Goal: Information Seeking & Learning: Check status

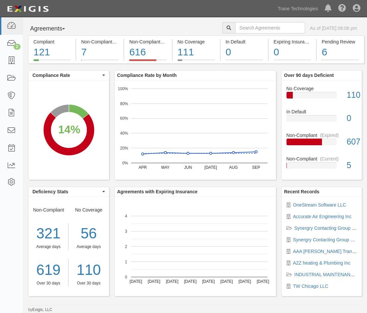
click at [201, 10] on div "Dashboard 2 Inbox Parties Agreements Coverages Documents Messages Tasks Reports…" at bounding box center [183, 8] width 357 height 17
click at [11, 25] on icon at bounding box center [11, 26] width 9 height 8
click at [0, 0] on div "1% (6 out of 859 agreements)" at bounding box center [0, 0] width 0 height 0
click at [17, 58] on link at bounding box center [11, 61] width 23 height 18
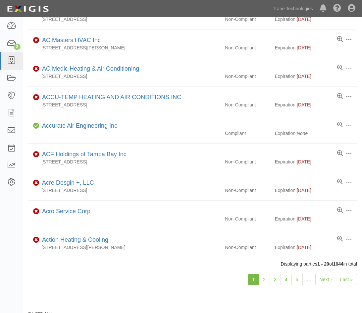
scroll to position [388, 0]
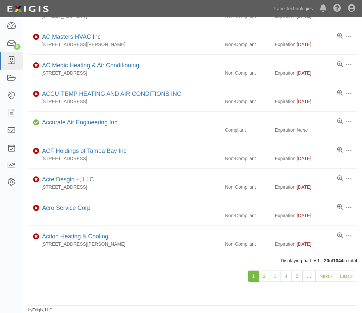
click at [185, 189] on div "6101 S 58th St, Ste B & C, Lincoln, NE 68516, United States" at bounding box center [124, 187] width 192 height 7
click at [209, 144] on li "Edit Log activity Add task Send message Archive Delete Non-Compliant ACF Holdin…" at bounding box center [192, 154] width 329 height 29
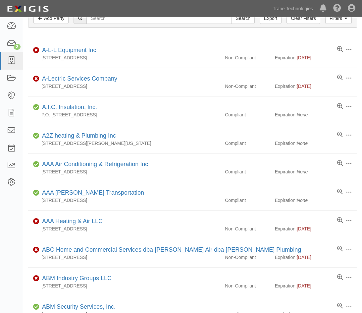
scroll to position [0, 0]
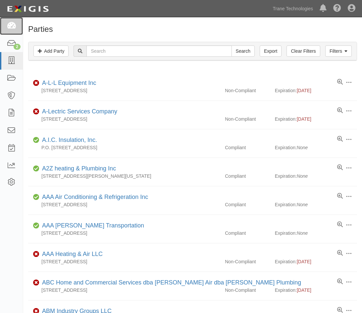
click at [14, 28] on icon at bounding box center [11, 26] width 9 height 8
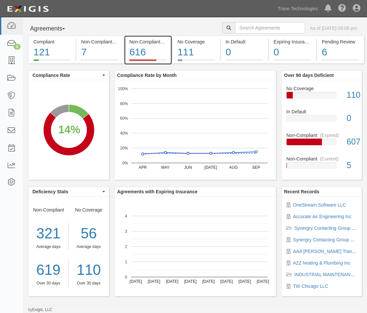
click at [141, 53] on div "616" at bounding box center [147, 52] width 37 height 14
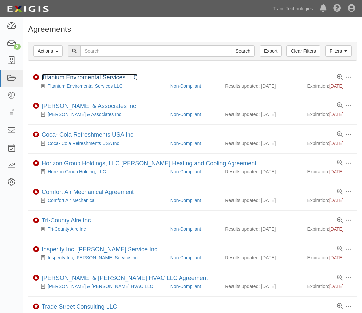
click at [87, 75] on link "Titanium Enviromental Services LLC" at bounding box center [90, 77] width 96 height 7
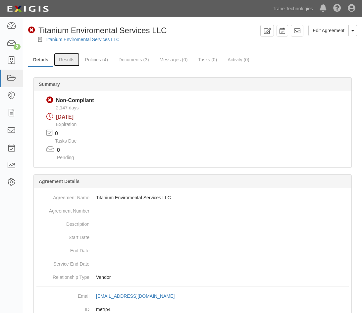
click at [68, 62] on link "Results" at bounding box center [67, 59] width 26 height 13
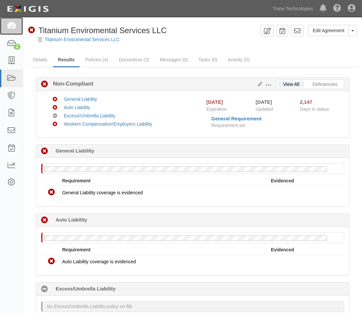
click at [14, 29] on icon at bounding box center [11, 26] width 9 height 8
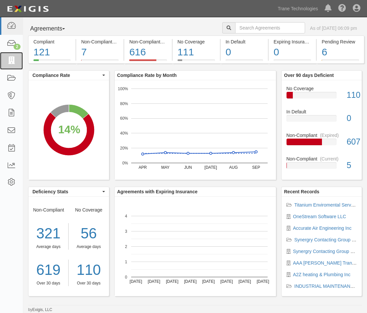
click at [11, 54] on link at bounding box center [11, 61] width 23 height 18
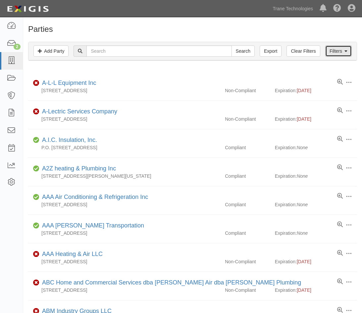
click at [330, 49] on link "Filters" at bounding box center [338, 50] width 27 height 11
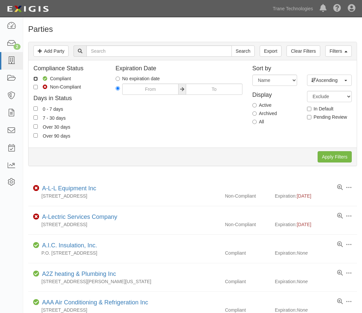
click at [36, 78] on input "Compliant" at bounding box center [35, 79] width 4 height 4
checkbox input "true"
click at [330, 156] on input "Apply Filters" at bounding box center [335, 156] width 34 height 11
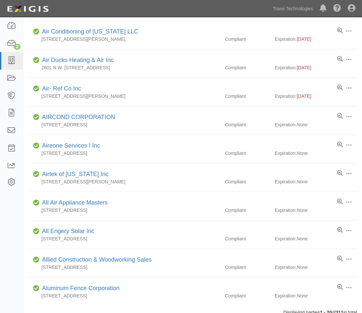
scroll to position [388, 0]
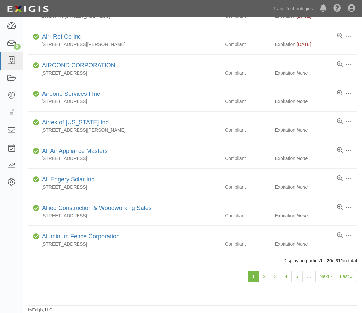
click at [170, 140] on li "Edit Log activity Add task Send message Archive Delete Compliant Airtek of New …" at bounding box center [192, 126] width 329 height 29
click at [220, 135] on li "Edit Log activity Add task Send message Archive Delete Compliant Airtek of New …" at bounding box center [192, 126] width 329 height 29
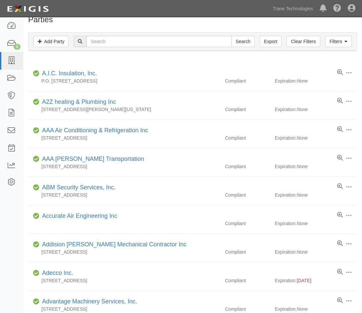
scroll to position [0, 0]
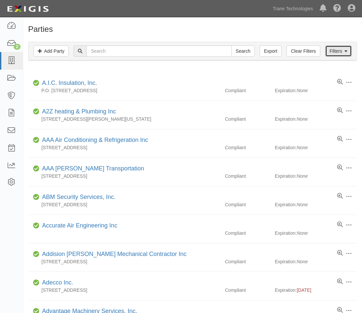
click at [330, 52] on link "Filters" at bounding box center [338, 50] width 27 height 11
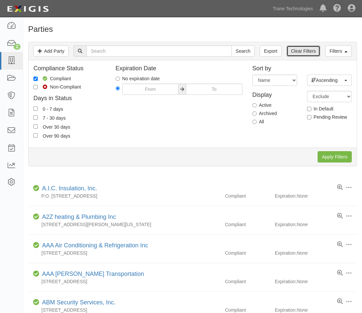
click at [291, 51] on link "Clear Filters" at bounding box center [303, 50] width 33 height 11
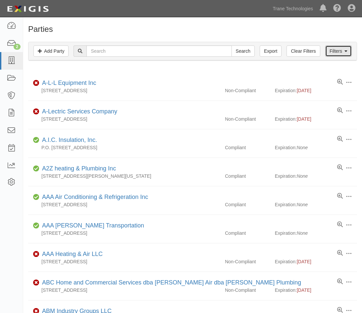
click at [337, 54] on link "Filters" at bounding box center [338, 50] width 27 height 11
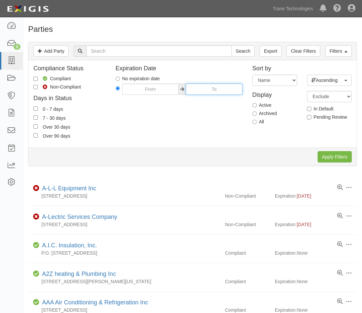
click at [198, 91] on input "text" at bounding box center [214, 89] width 56 height 11
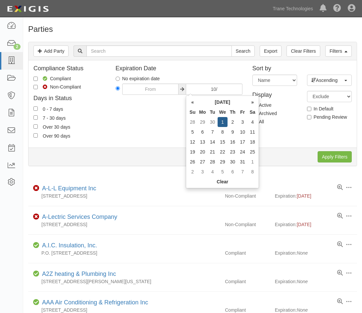
click at [212, 122] on td "30" at bounding box center [213, 122] width 10 height 10
type input "09/30/2025"
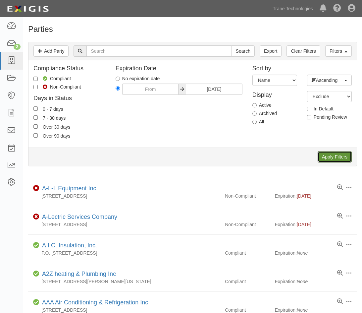
click at [333, 158] on input "Apply Filters" at bounding box center [335, 156] width 34 height 11
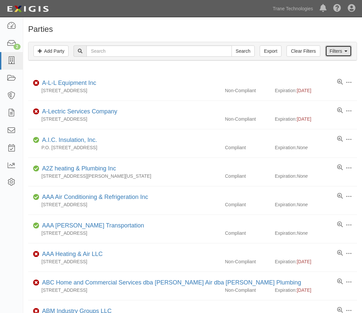
click at [335, 55] on link "Filters" at bounding box center [338, 50] width 27 height 11
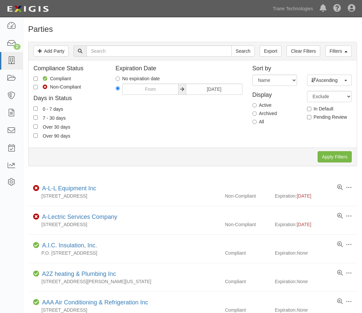
click at [38, 87] on label "Non-Compliant" at bounding box center [56, 87] width 47 height 7
click at [38, 87] on input "Non-Compliant" at bounding box center [35, 87] width 4 height 4
checkbox input "true"
click at [325, 155] on input "Apply Filters" at bounding box center [335, 156] width 34 height 11
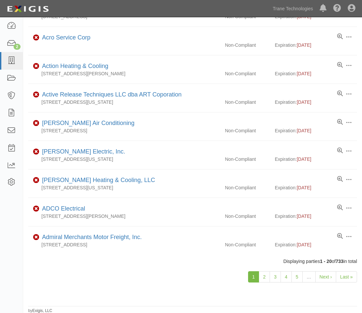
scroll to position [388, 0]
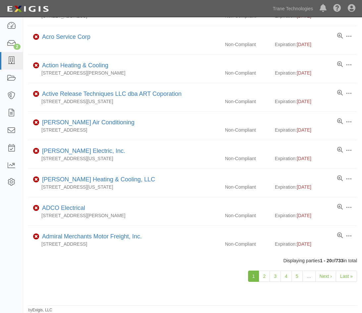
click at [249, 189] on div "Non-Compliant" at bounding box center [247, 187] width 55 height 7
click at [38, 276] on div "1 2 3 4 5 … Next › Last »" at bounding box center [192, 274] width 339 height 20
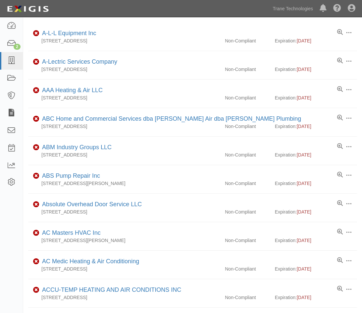
scroll to position [0, 0]
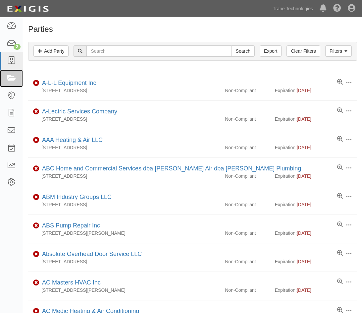
click at [17, 75] on link at bounding box center [11, 79] width 23 height 18
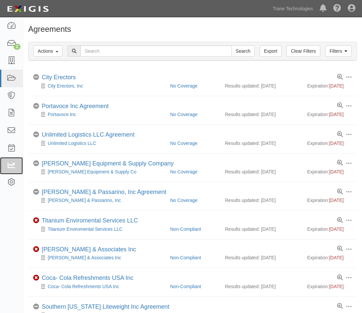
click at [13, 167] on icon at bounding box center [11, 166] width 9 height 8
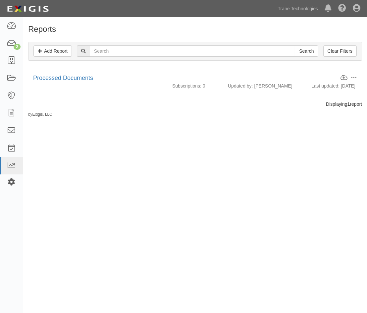
click at [11, 177] on link at bounding box center [11, 182] width 23 height 17
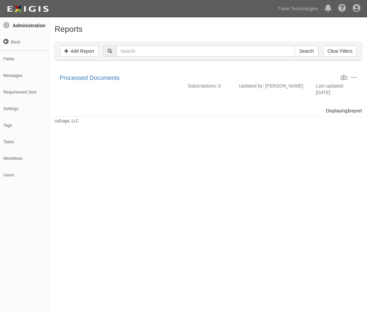
click at [129, 181] on div "Reports Add Report Clear Filters Search Edit Download Clone Delete Processed Do…" at bounding box center [183, 161] width 367 height 282
drag, startPoint x: 187, startPoint y: 247, endPoint x: 208, endPoint y: 177, distance: 72.9
click at [186, 242] on div "Reports Add Report Clear Filters Search Edit Download Clone Delete Processed Do…" at bounding box center [183, 161] width 367 height 282
